Goal: Task Accomplishment & Management: Use online tool/utility

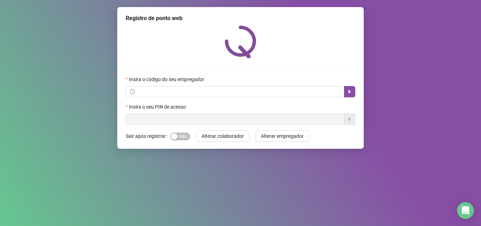
click at [157, 84] on div "Insira o código do seu empregador" at bounding box center [241, 80] width 230 height 11
click at [156, 112] on div "Insira o seu PIN de acesso" at bounding box center [241, 108] width 230 height 11
click at [143, 97] on span at bounding box center [235, 91] width 219 height 11
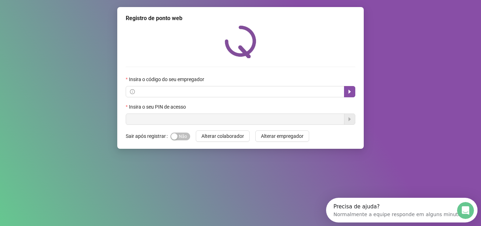
click at [144, 83] on label "Insira o código do seu empregador" at bounding box center [167, 79] width 83 height 8
drag, startPoint x: 145, startPoint y: 83, endPoint x: 148, endPoint y: 87, distance: 4.4
click at [146, 84] on div "Insira o código do seu empregador" at bounding box center [241, 80] width 230 height 11
click at [148, 87] on span at bounding box center [235, 91] width 219 height 11
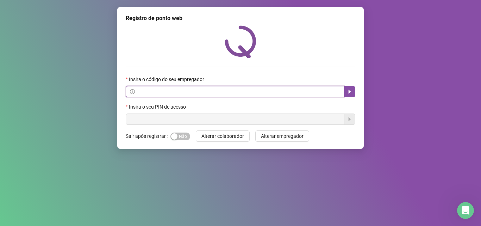
click at [156, 94] on input "text" at bounding box center [238, 92] width 204 height 8
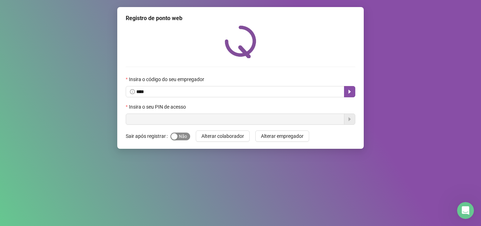
click at [174, 135] on div "button" at bounding box center [174, 136] width 6 height 6
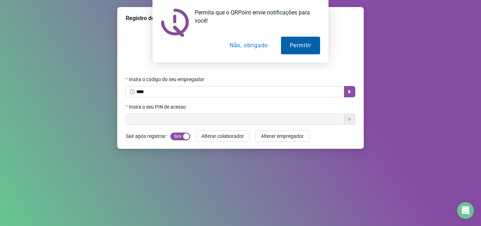
click at [309, 51] on button "Permitir" at bounding box center [300, 46] width 39 height 18
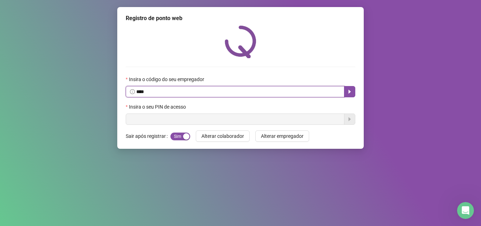
click at [234, 89] on input "****" at bounding box center [238, 92] width 204 height 8
type input "*"
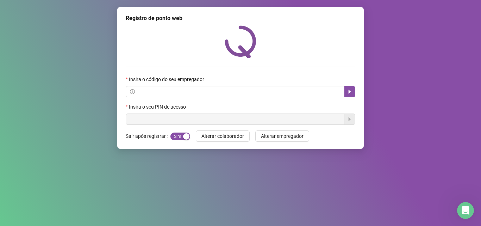
drag, startPoint x: 466, startPoint y: 0, endPoint x: 203, endPoint y: 163, distance: 309.2
click at [203, 163] on div "Registro de ponto web Insira o código do seu empregador Insira o seu PIN de ace…" at bounding box center [240, 113] width 481 height 226
click at [162, 85] on div "Insira o código do seu empregador" at bounding box center [241, 80] width 230 height 11
click at [274, 50] on div at bounding box center [241, 41] width 230 height 33
click at [180, 133] on span "Sim Não" at bounding box center [180, 136] width 20 height 8
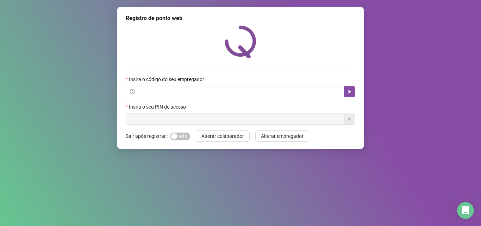
drag, startPoint x: 462, startPoint y: 0, endPoint x: 256, endPoint y: 76, distance: 219.2
click at [265, 66] on div "Insira o código do seu empregador Insira o seu PIN de acesso" at bounding box center [241, 74] width 230 height 99
drag, startPoint x: 437, startPoint y: 1, endPoint x: 305, endPoint y: 66, distance: 147.0
click at [305, 66] on div "Insira o código do seu empregador Insira o seu PIN de acesso" at bounding box center [241, 74] width 230 height 99
